Goal: Information Seeking & Learning: Learn about a topic

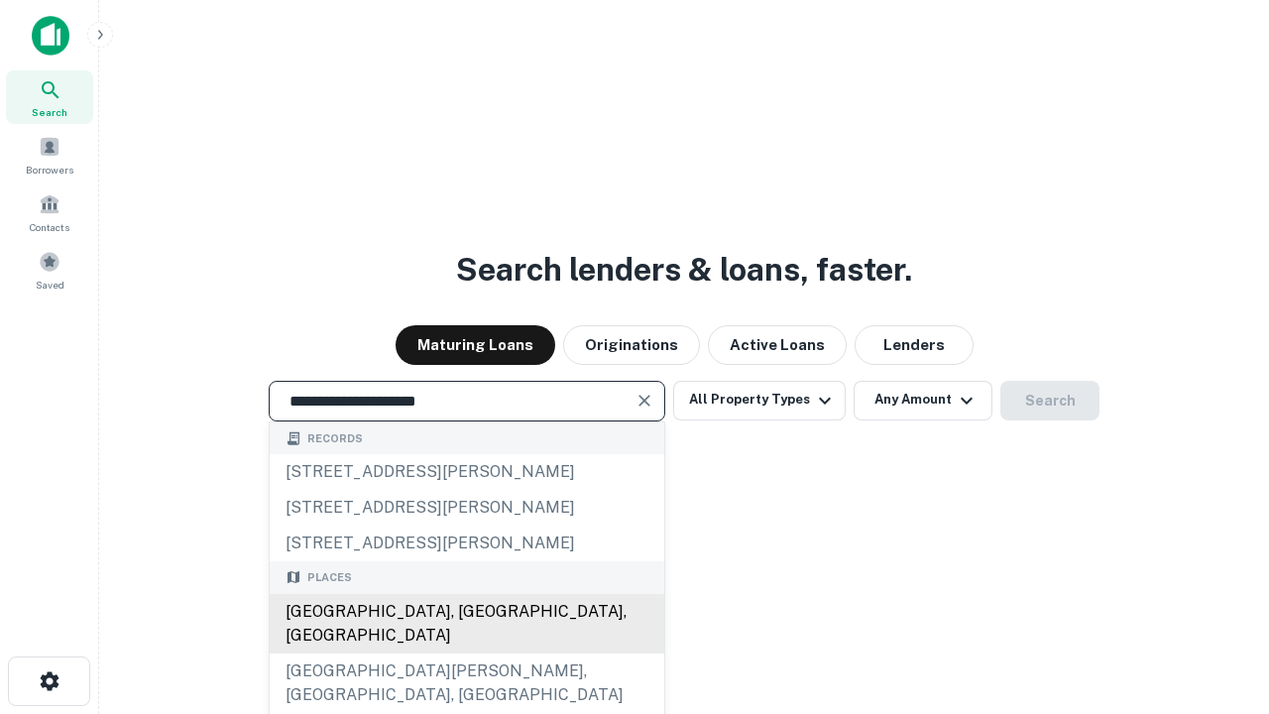
click at [466, 654] on div "Santa Monica, CA, USA" at bounding box center [467, 624] width 395 height 60
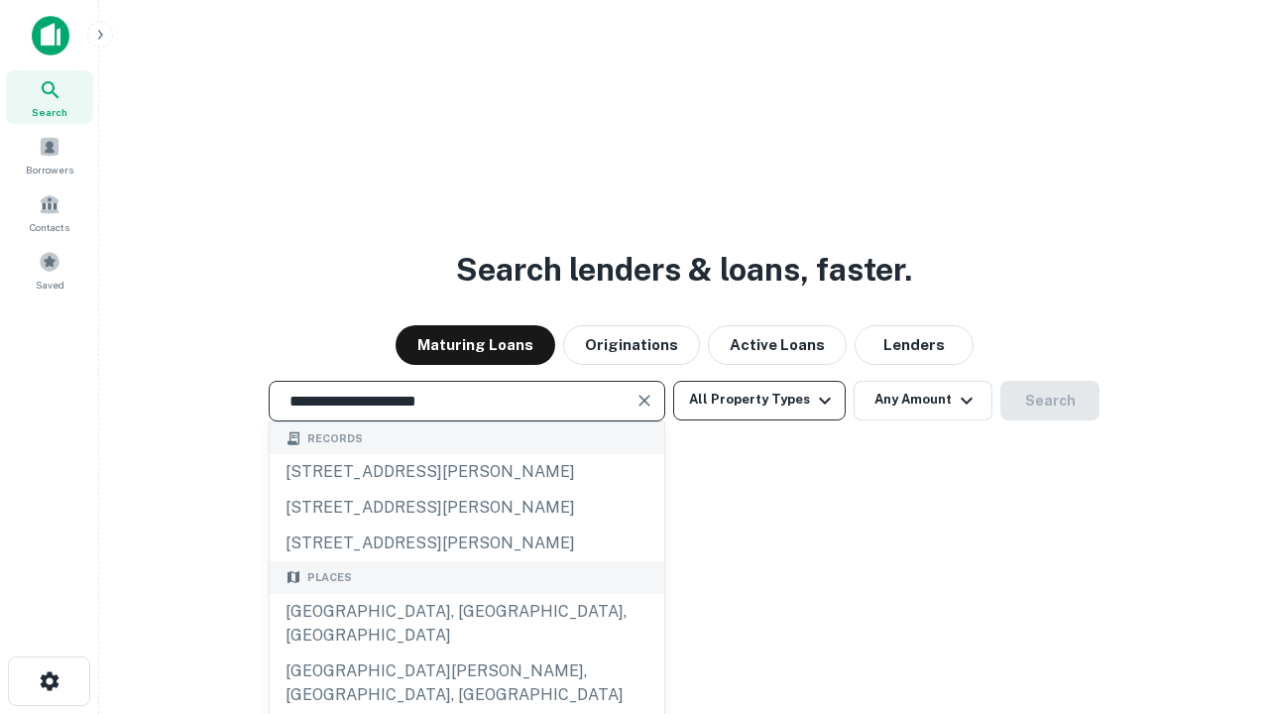
click at [760, 400] on button "All Property Types" at bounding box center [759, 401] width 173 height 40
type input "**********"
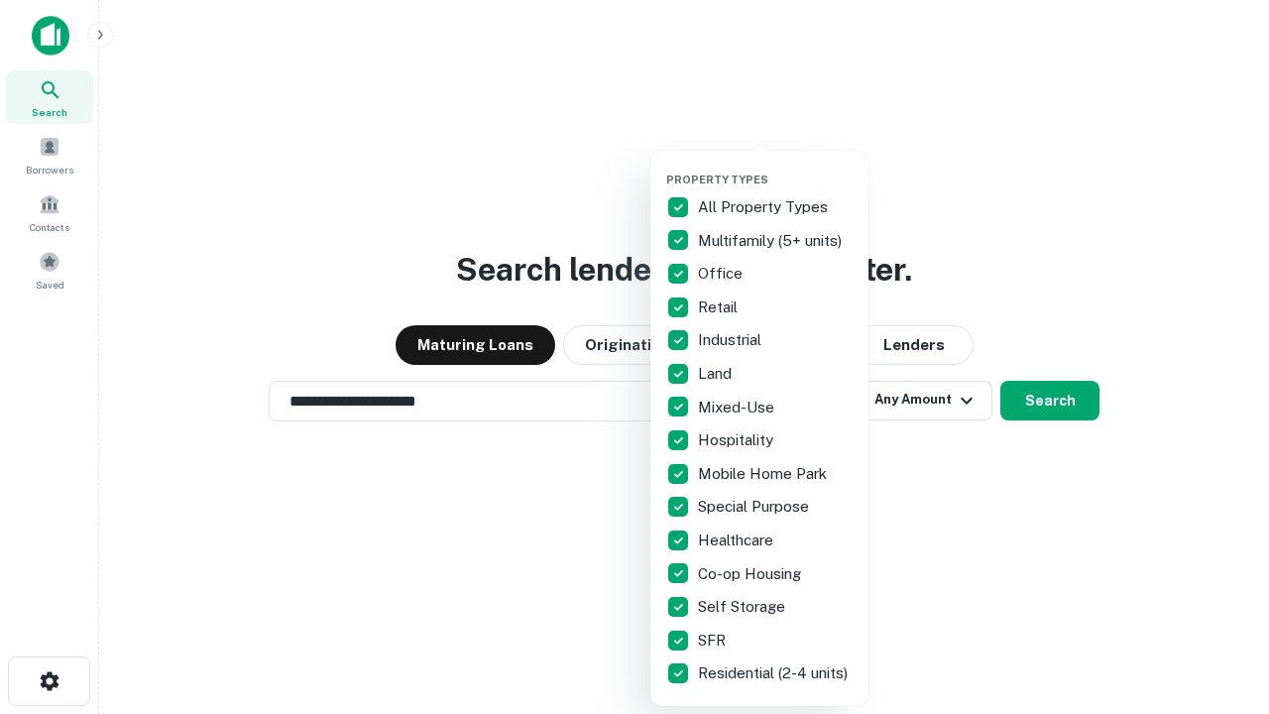
click at [776, 167] on button "button" at bounding box center [775, 167] width 218 height 1
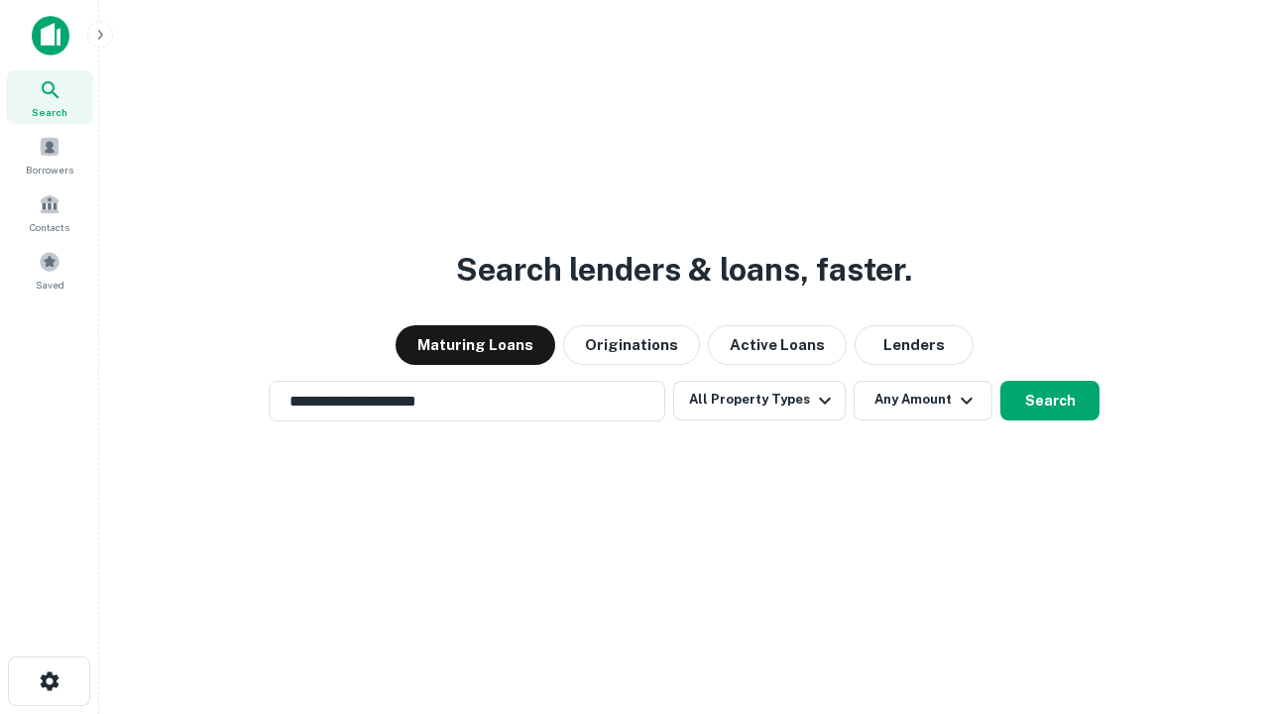
scroll to position [31, 0]
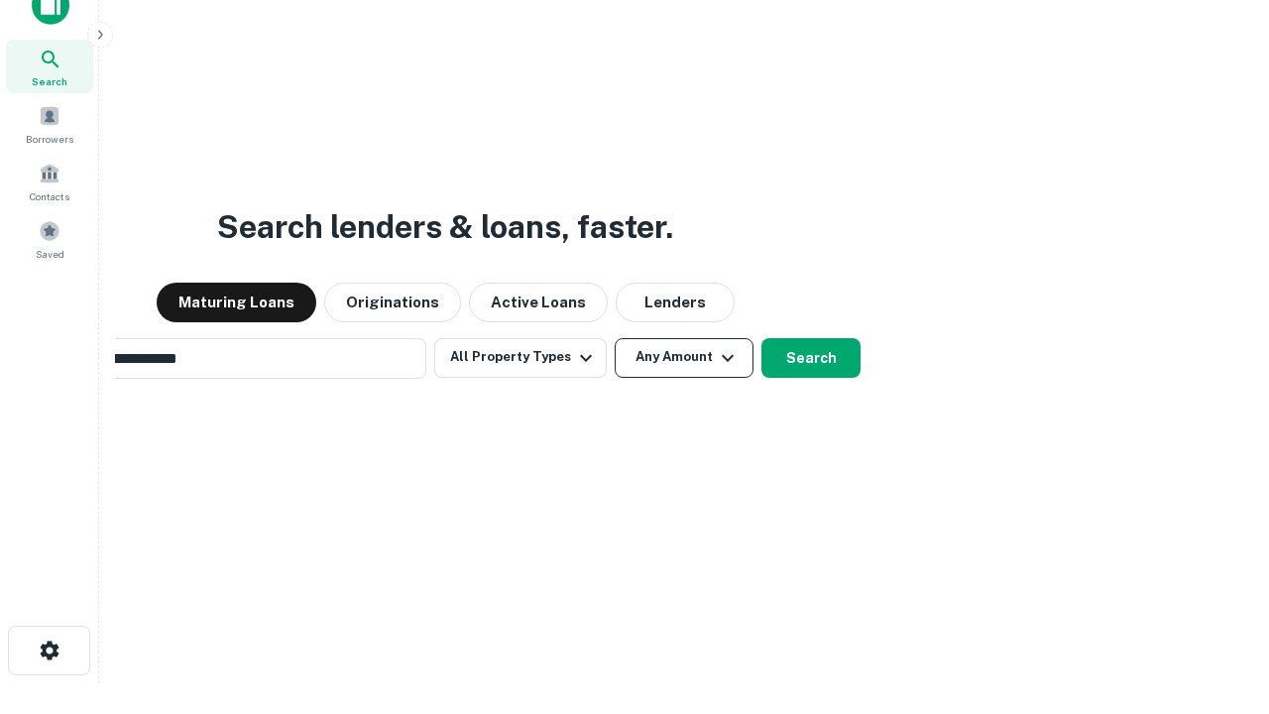
click at [615, 338] on button "Any Amount" at bounding box center [684, 358] width 139 height 40
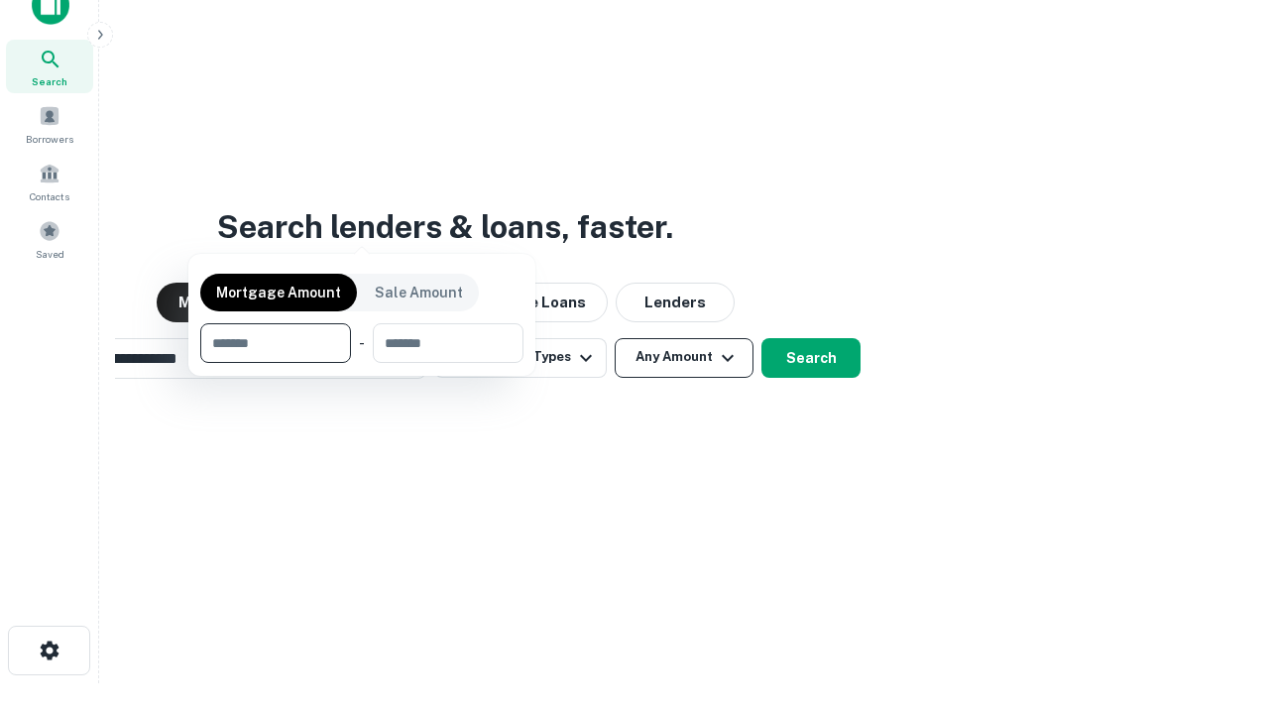
scroll to position [32, 0]
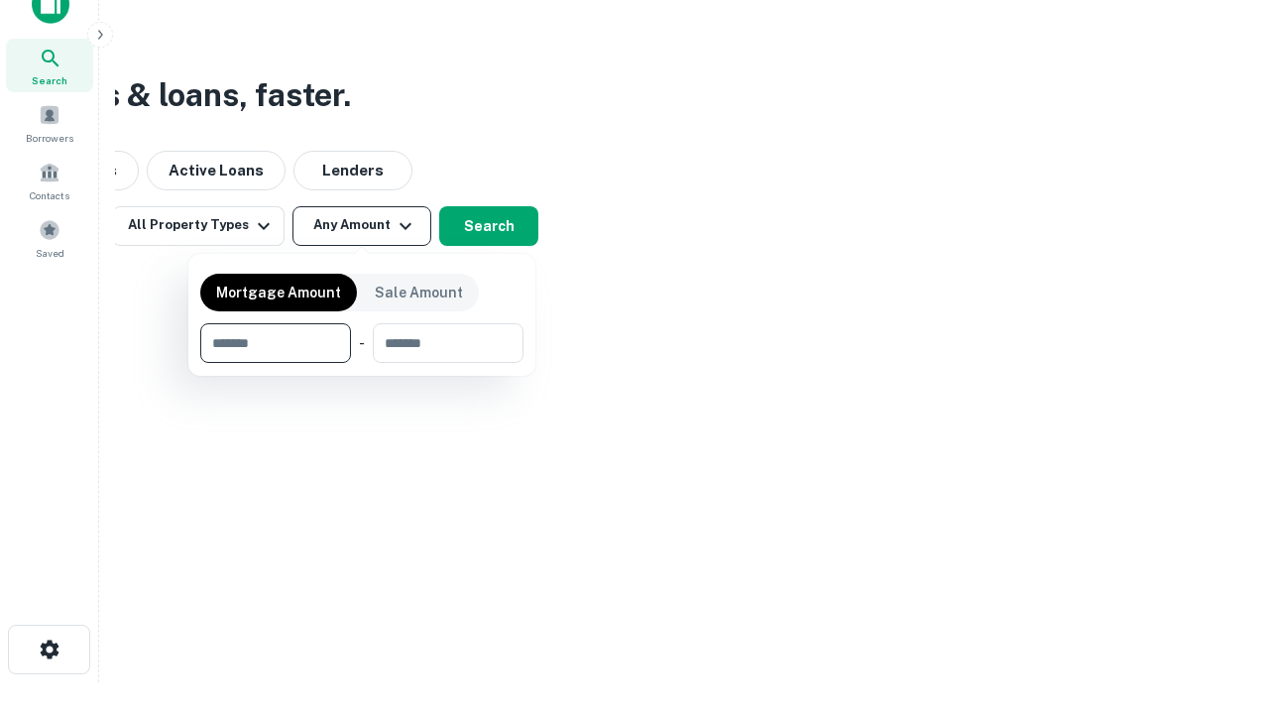
type input "*******"
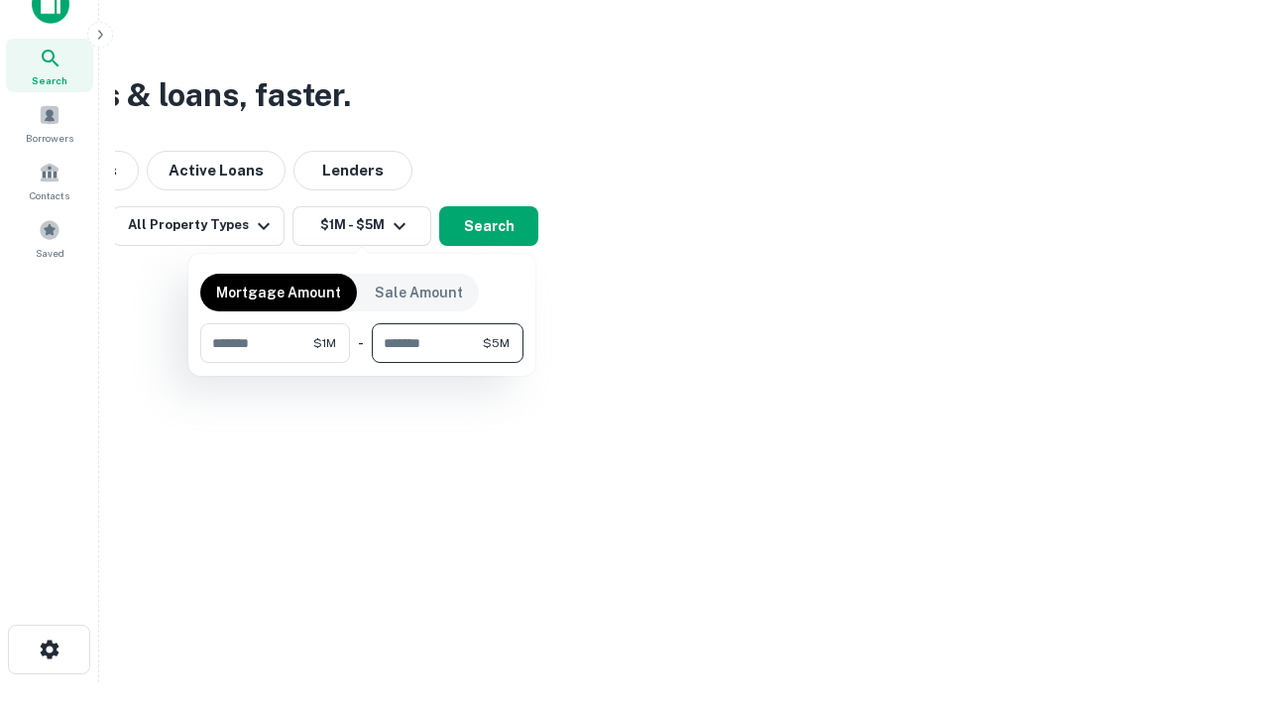
type input "*******"
click at [362, 363] on button "button" at bounding box center [361, 363] width 323 height 1
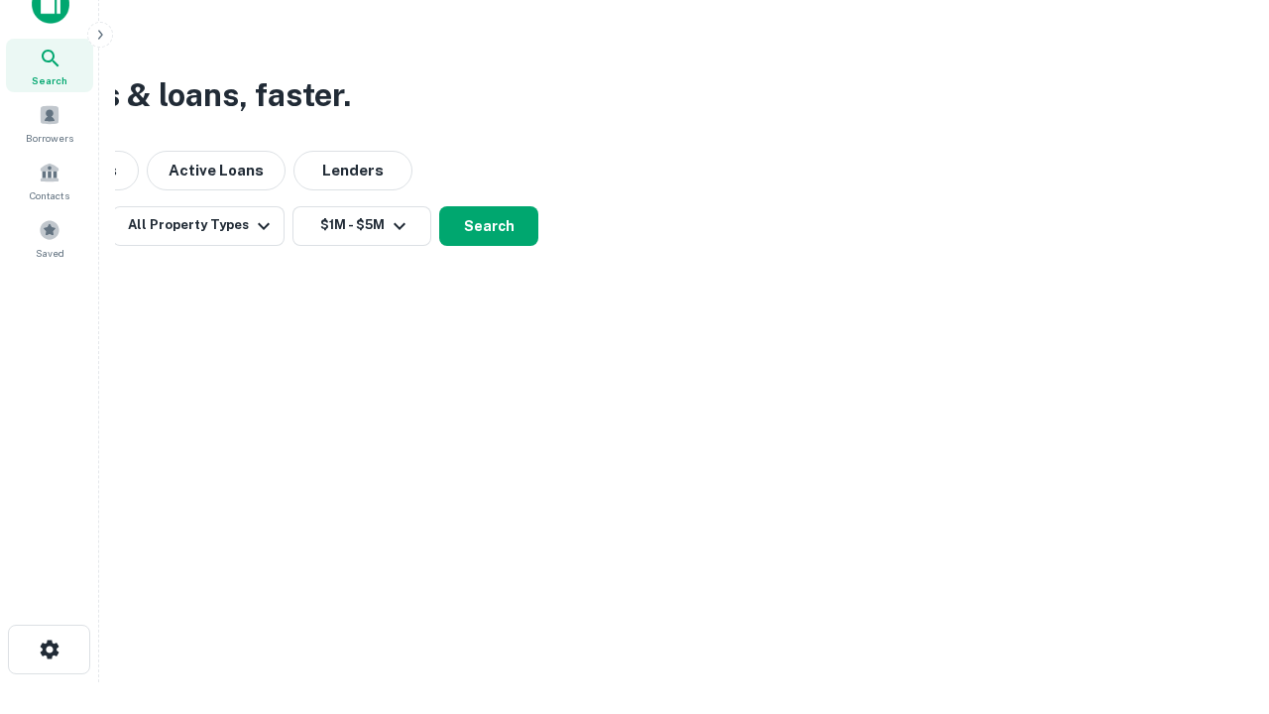
scroll to position [12, 366]
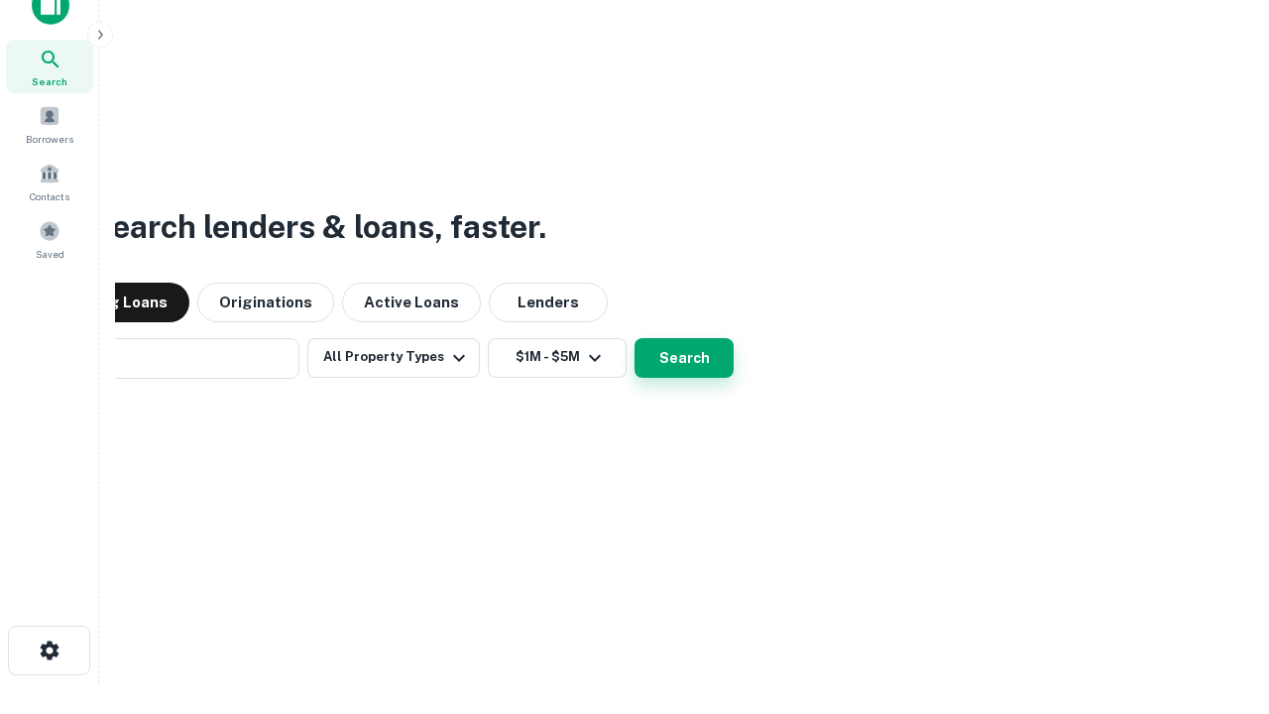
click at [635, 338] on button "Search" at bounding box center [684, 358] width 99 height 40
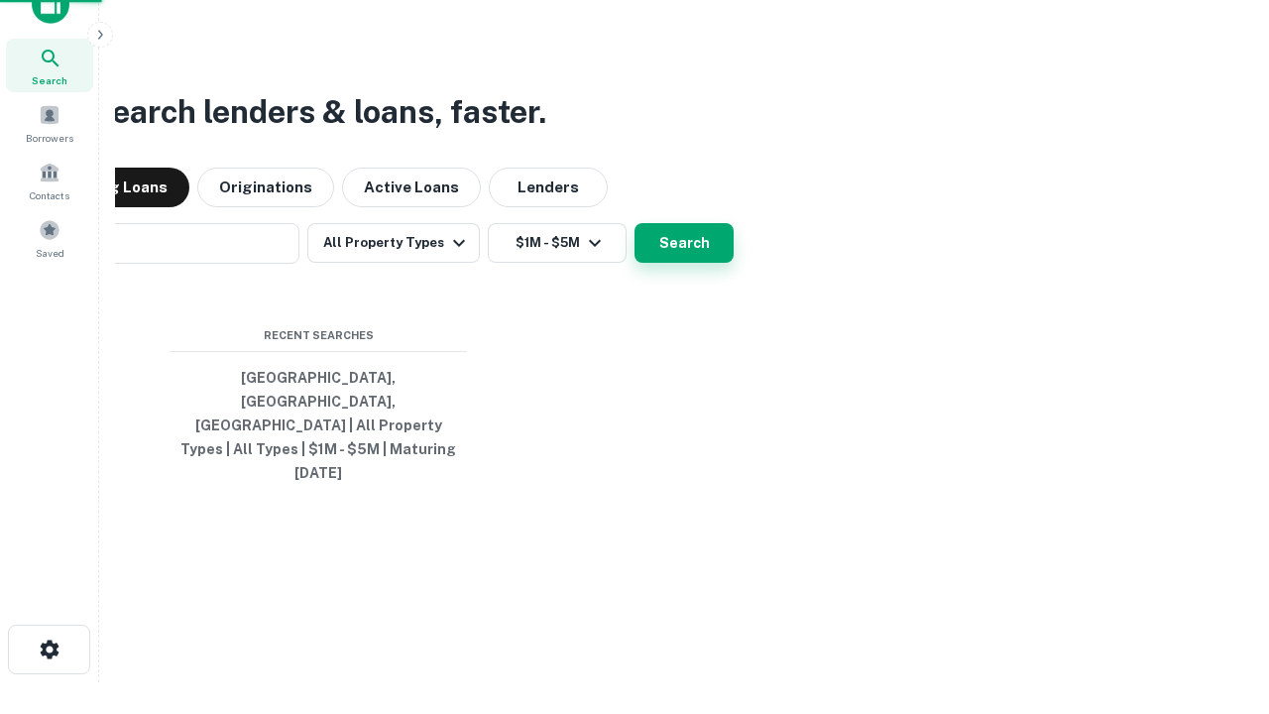
scroll to position [53, 561]
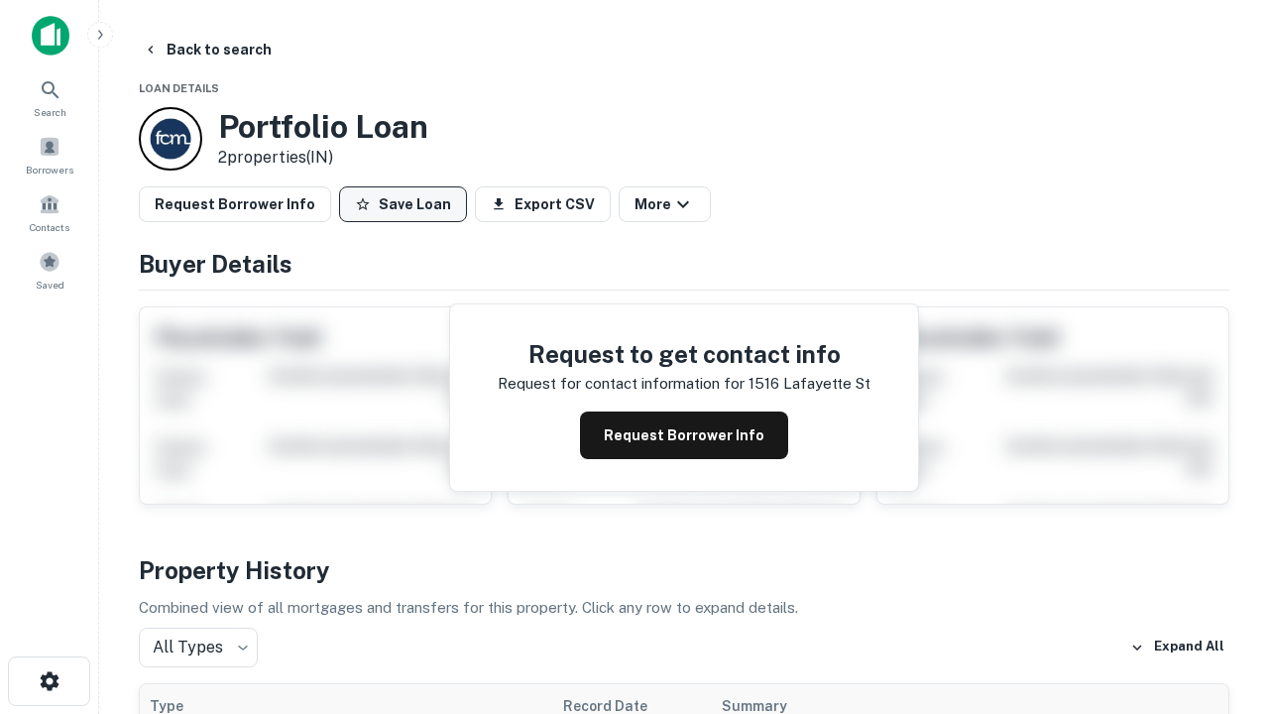
click at [403, 204] on button "Save Loan" at bounding box center [403, 204] width 128 height 36
click at [408, 204] on button "Save Loan" at bounding box center [403, 204] width 128 height 36
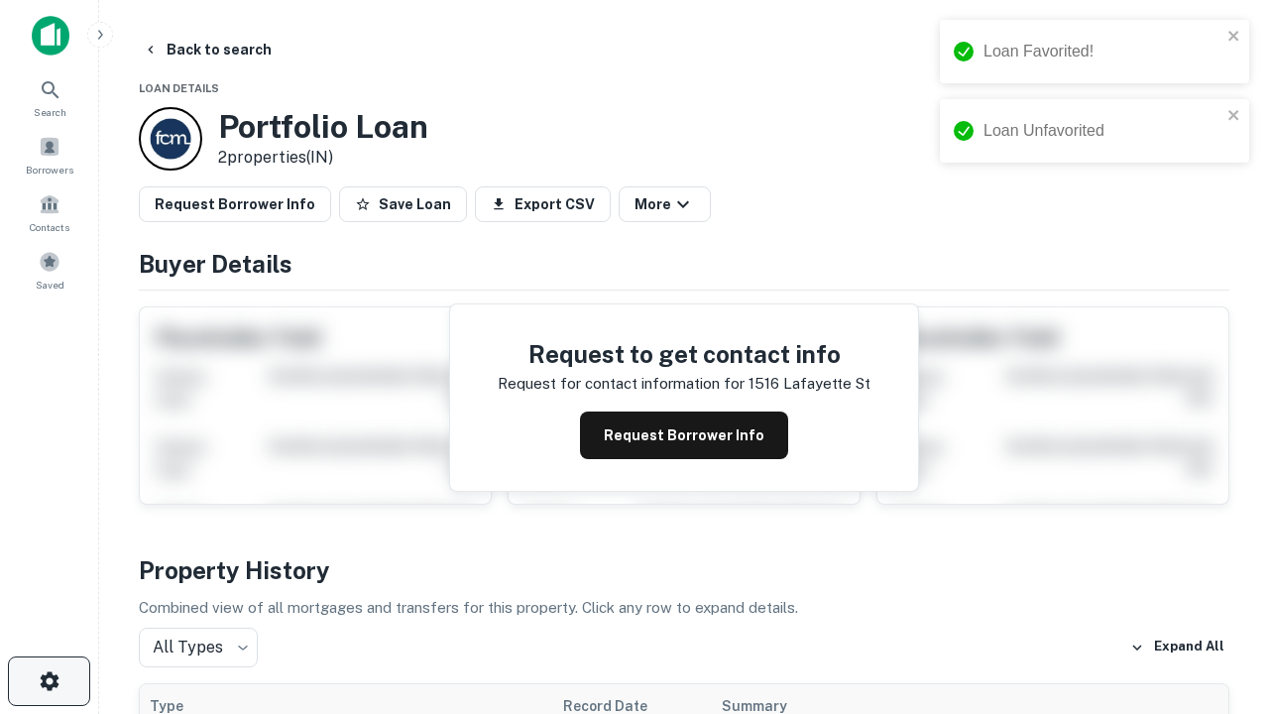
click at [49, 681] on icon "button" at bounding box center [50, 681] width 24 height 24
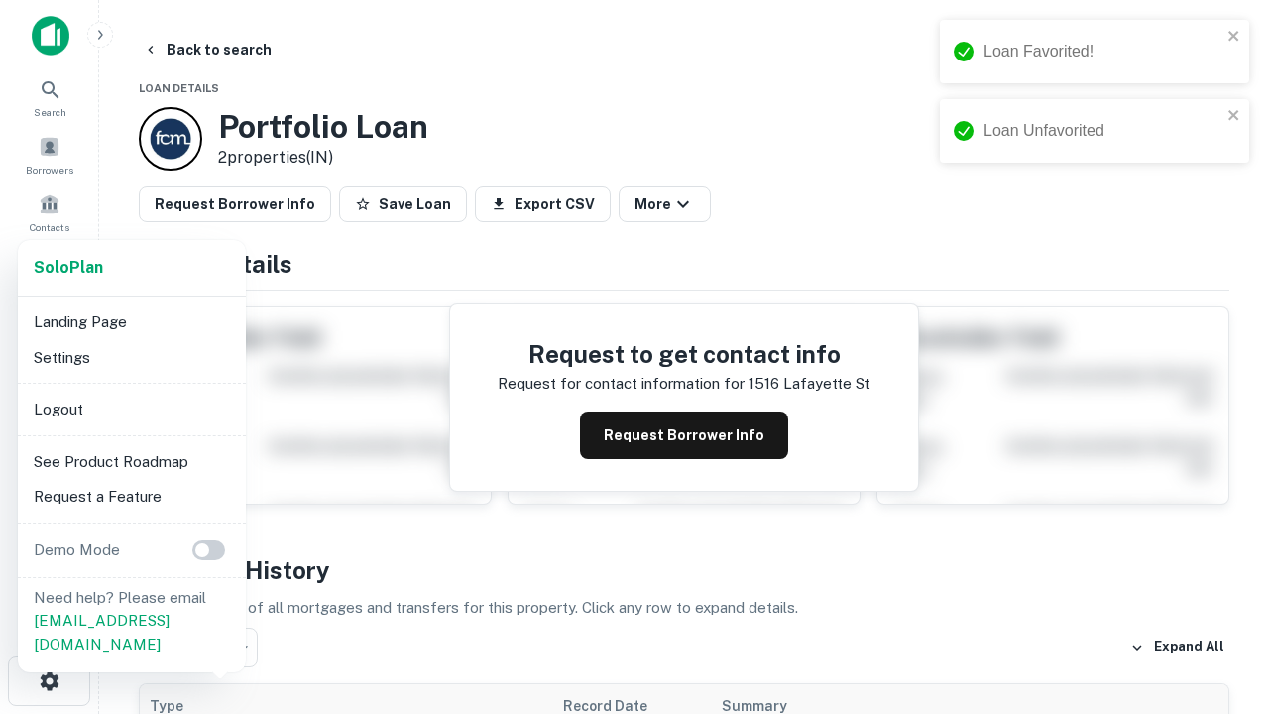
click at [131, 409] on li "Logout" at bounding box center [132, 410] width 212 height 36
